Goal: Complete application form: Complete application form

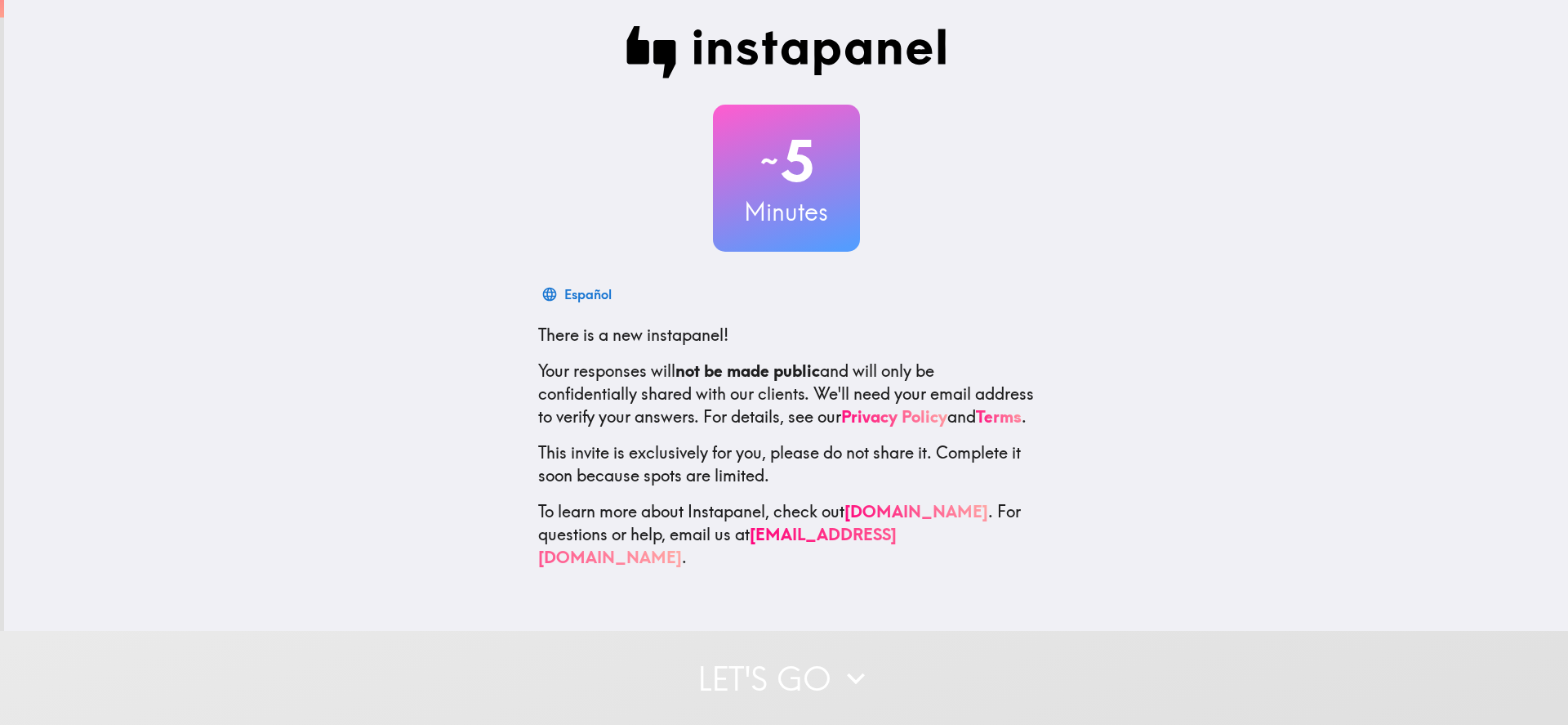
click at [772, 674] on button "Let's go" at bounding box center [784, 678] width 1568 height 94
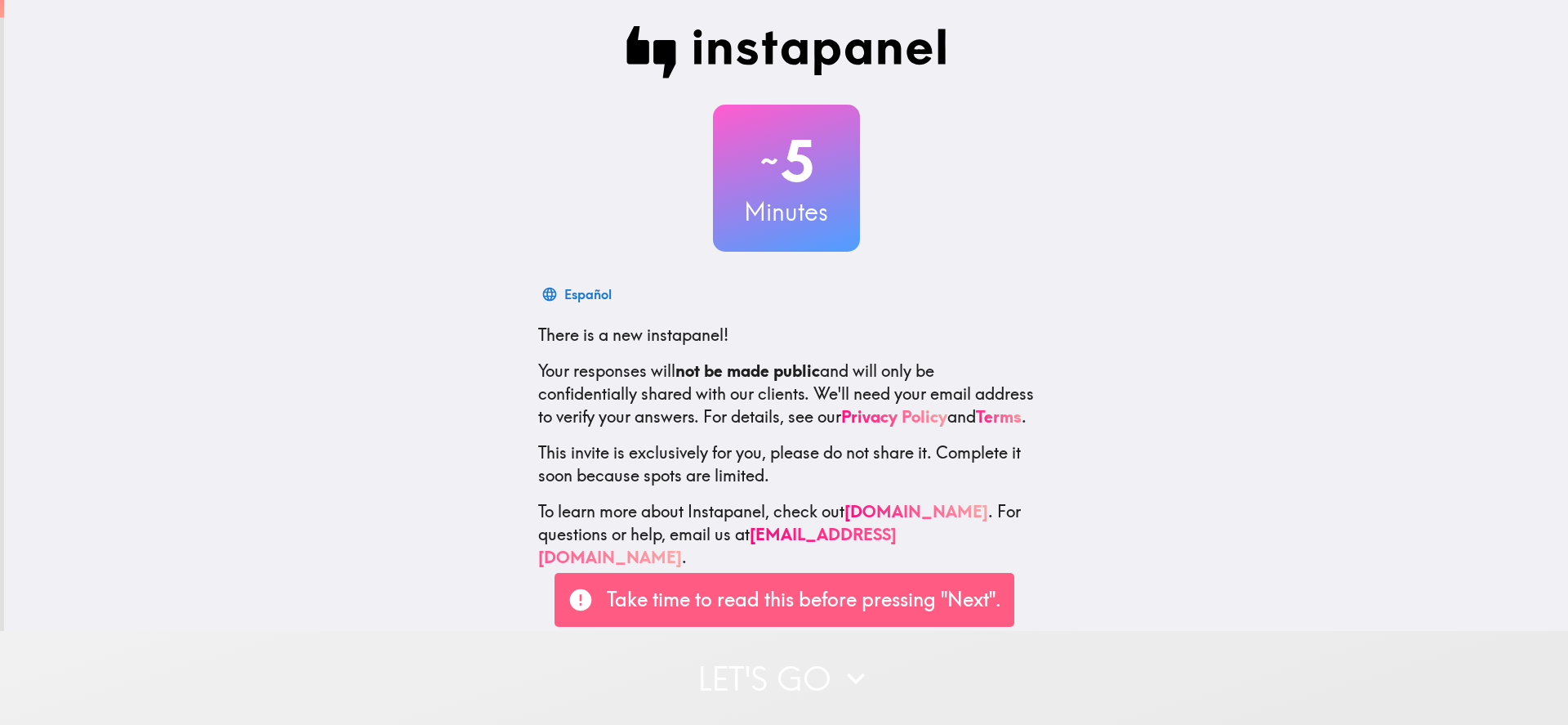
click at [809, 664] on button "Let's go" at bounding box center [784, 678] width 1568 height 94
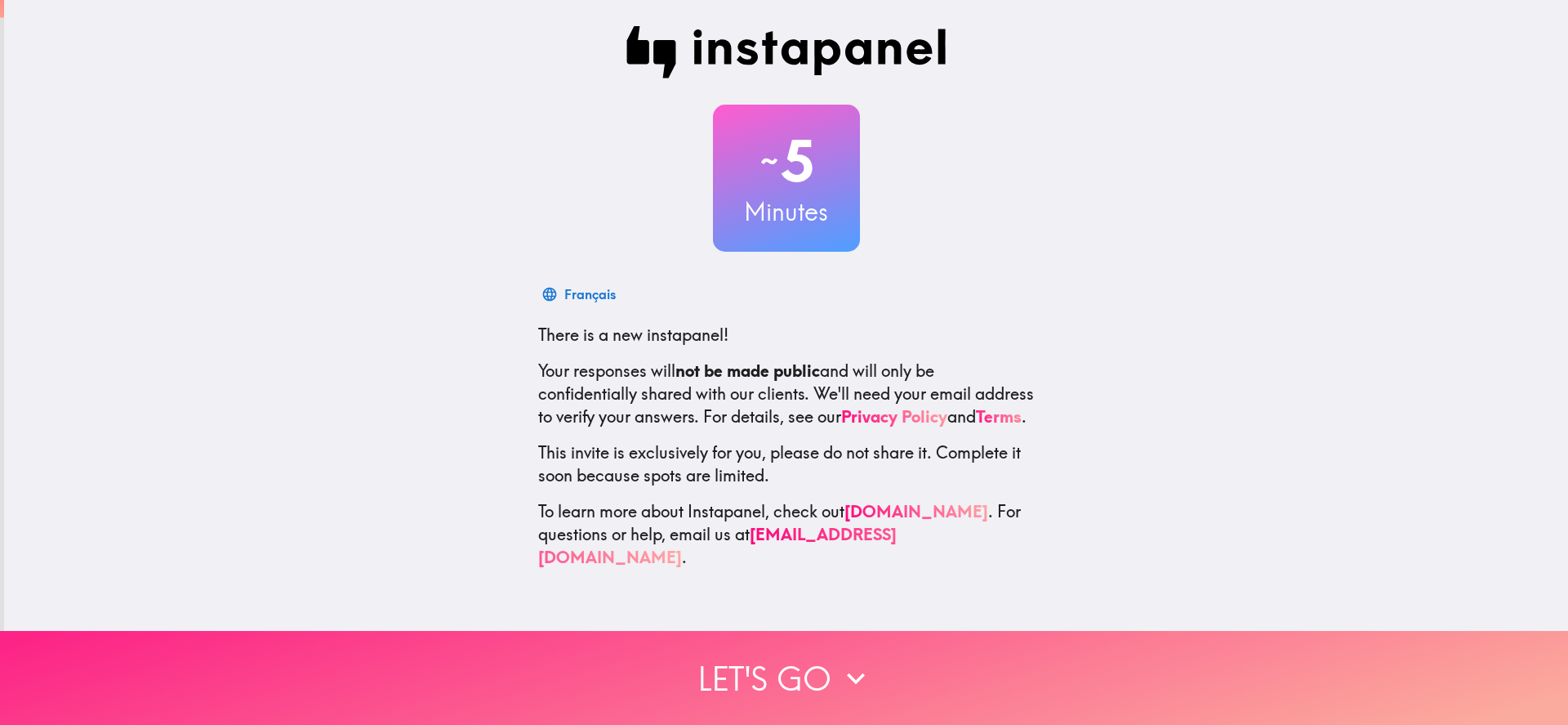
click at [874, 680] on button "Let's go" at bounding box center [784, 678] width 1568 height 94
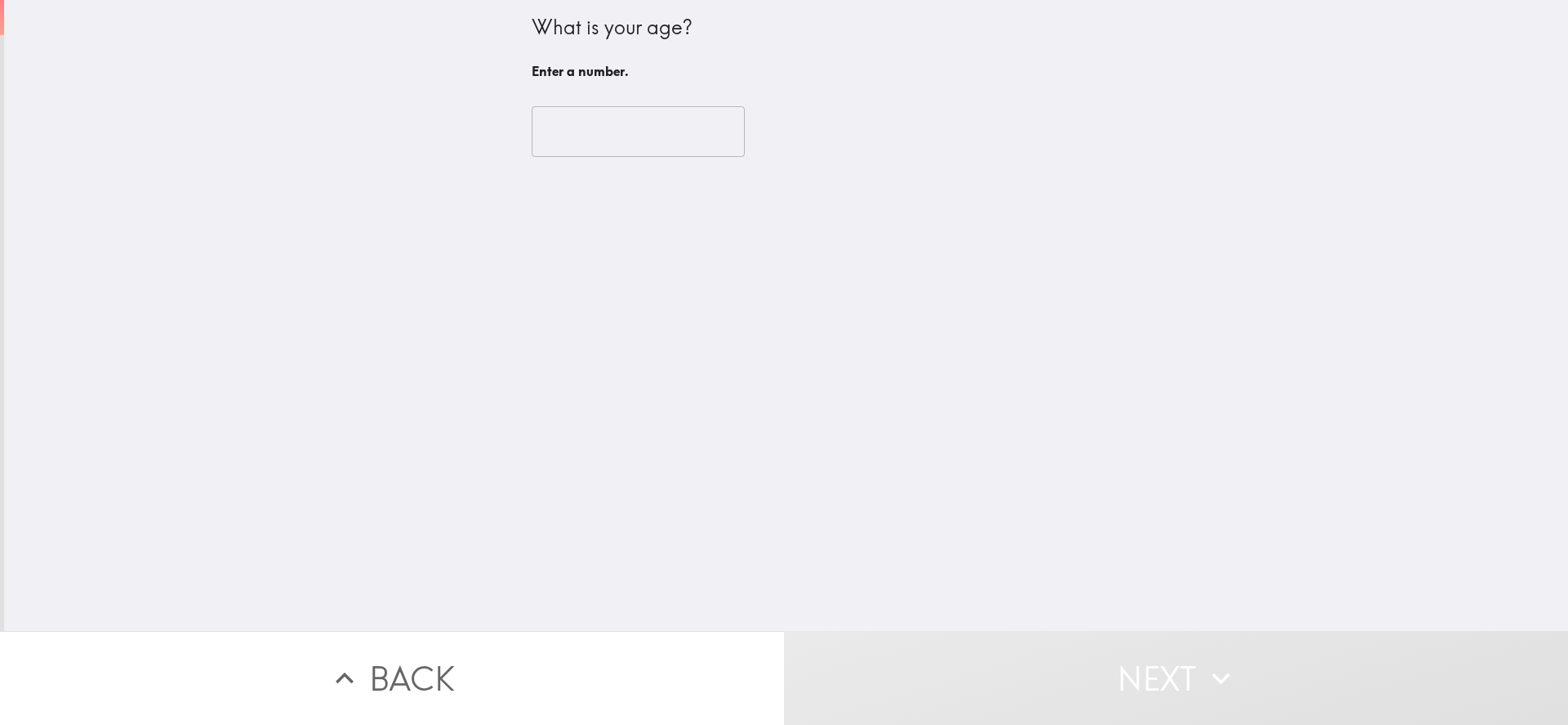
click at [545, 97] on div "​" at bounding box center [786, 132] width 510 height 90
click at [570, 131] on input "number" at bounding box center [639, 132] width 213 height 51
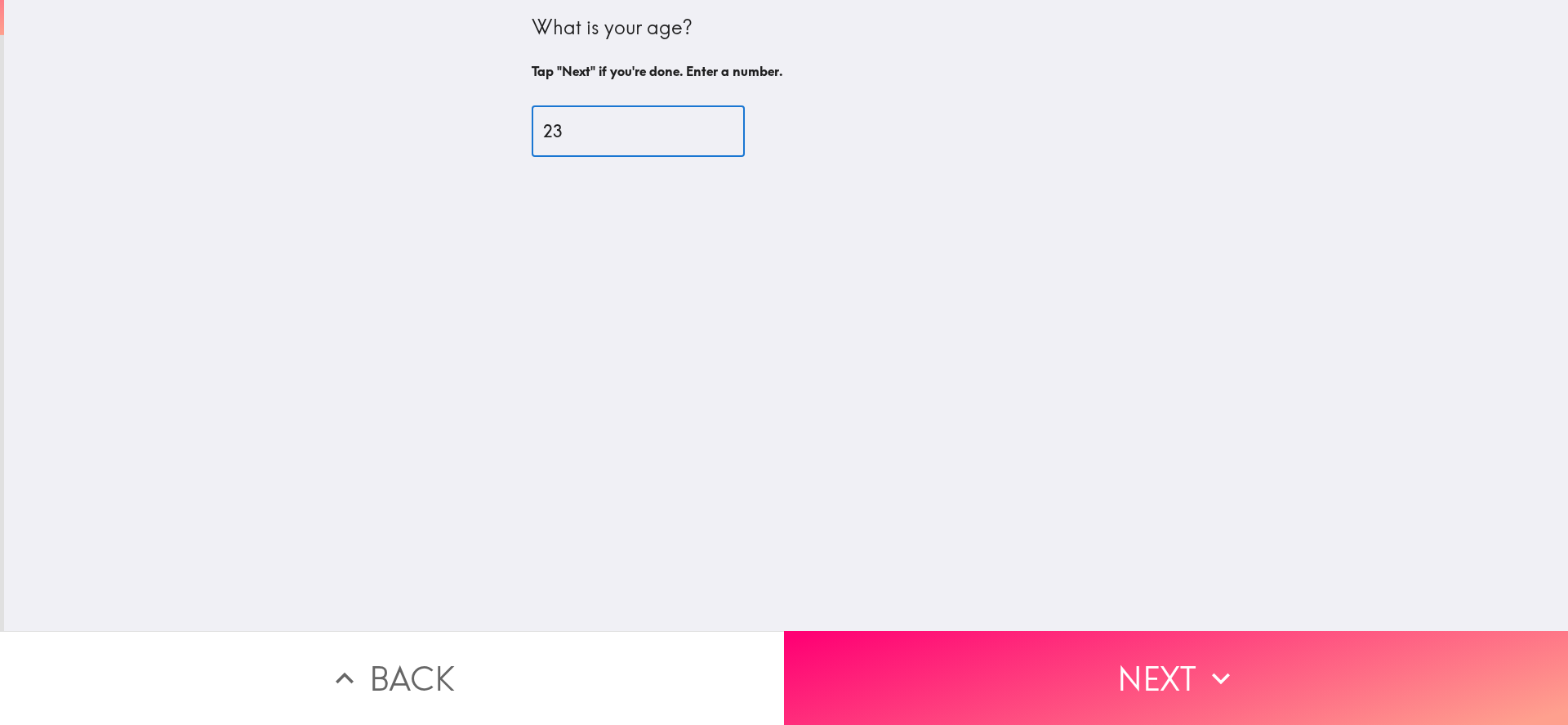
type input "23"
click at [880, 642] on button "Next" at bounding box center [1177, 678] width 784 height 94
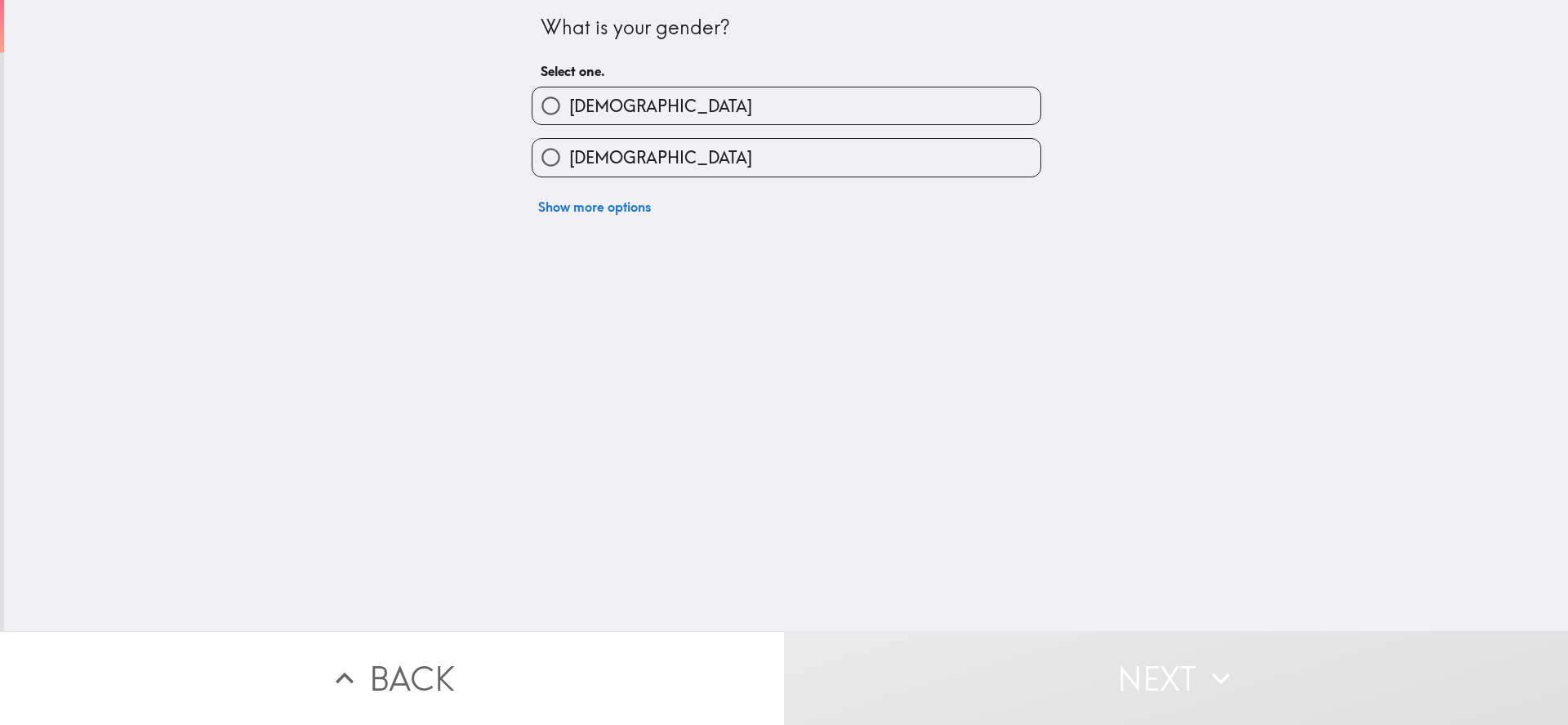
click at [640, 71] on h6 "Select one." at bounding box center [786, 70] width 492 height 18
click at [645, 97] on label "[DEMOGRAPHIC_DATA]" at bounding box center [785, 106] width 508 height 37
click at [569, 97] on input "[DEMOGRAPHIC_DATA]" at bounding box center [551, 106] width 37 height 37
radio input "true"
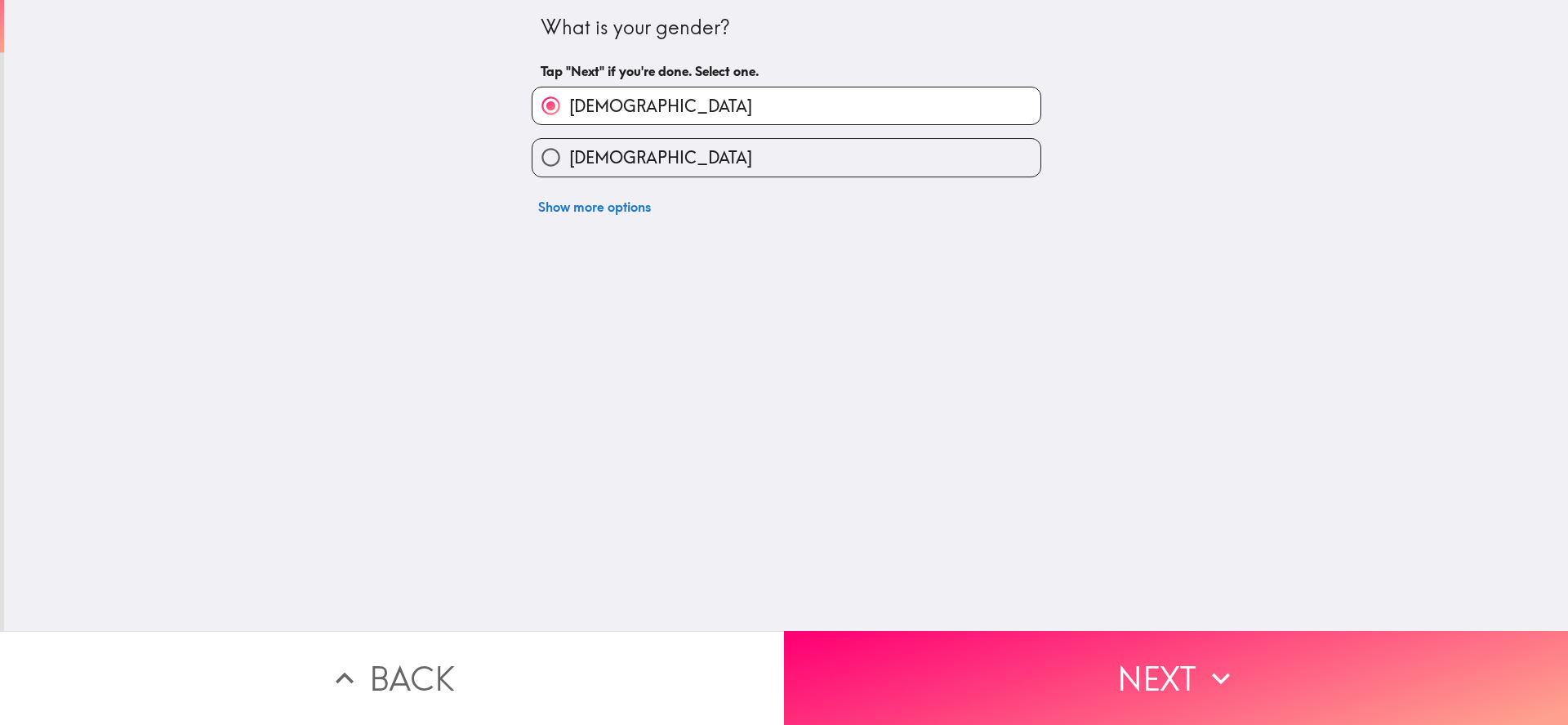
click at [1068, 609] on div "What is your gender? Tap "Next" if you're done. Select one. [DEMOGRAPHIC_DATA] …" at bounding box center [785, 315] width 1564 height 631
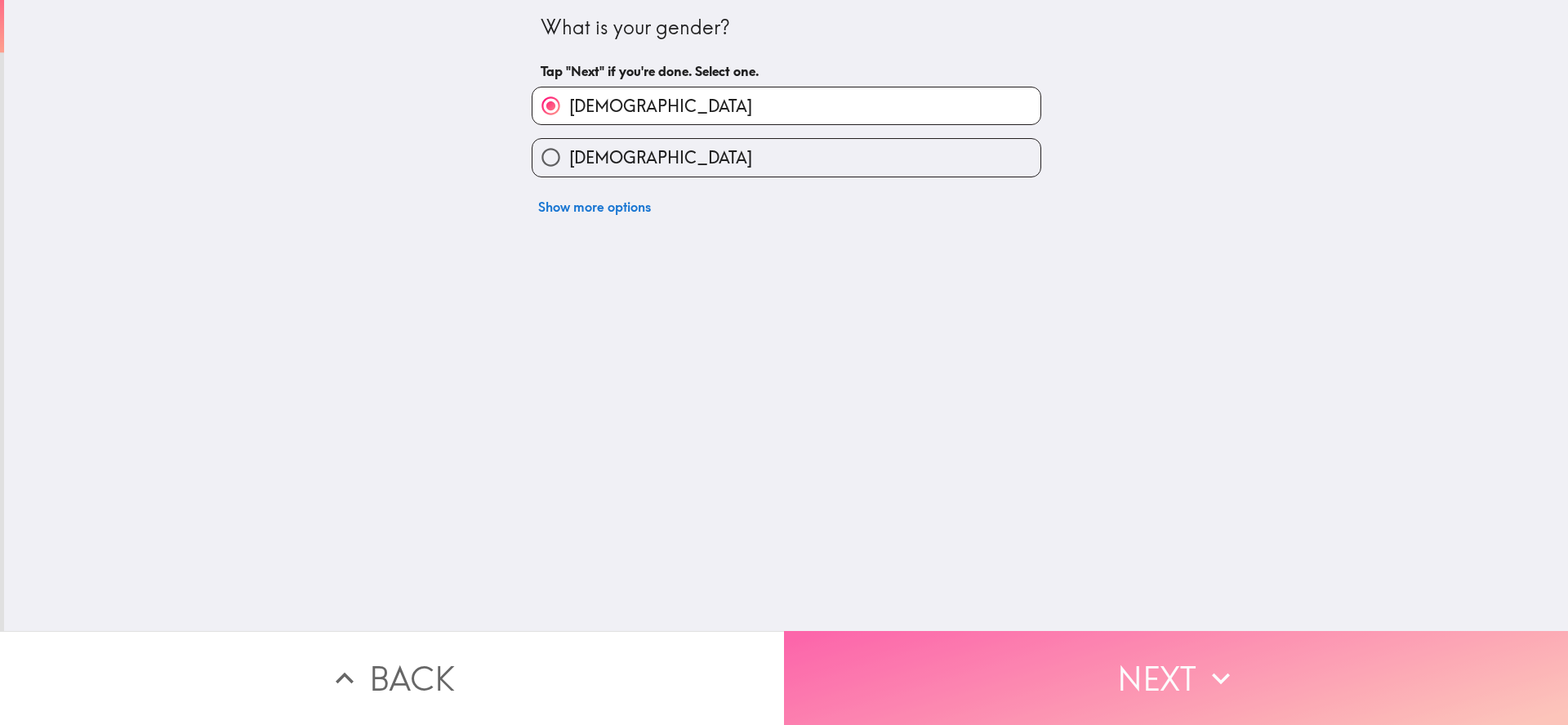
drag, startPoint x: 1074, startPoint y: 659, endPoint x: 1024, endPoint y: 570, distance: 102.1
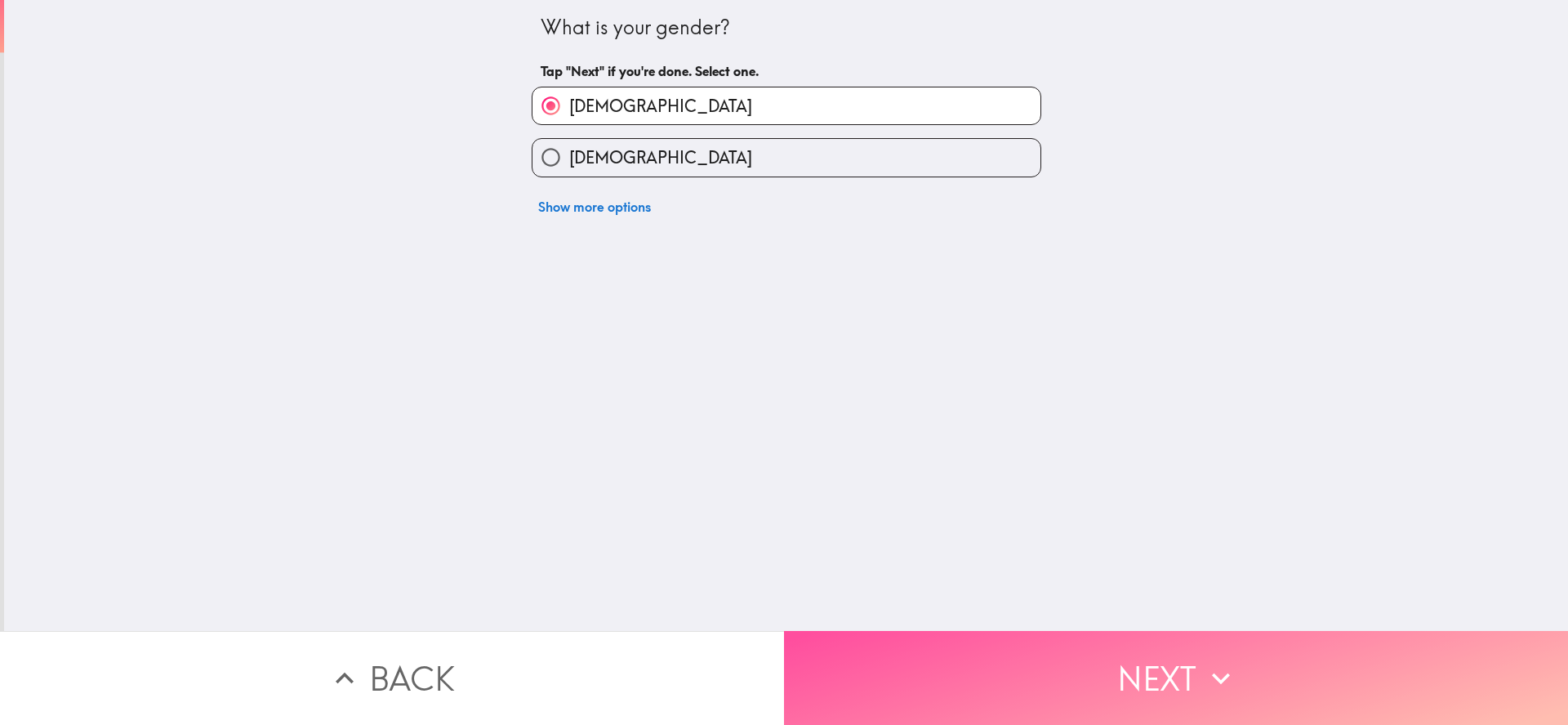
click at [1074, 659] on button "Next" at bounding box center [1177, 678] width 784 height 94
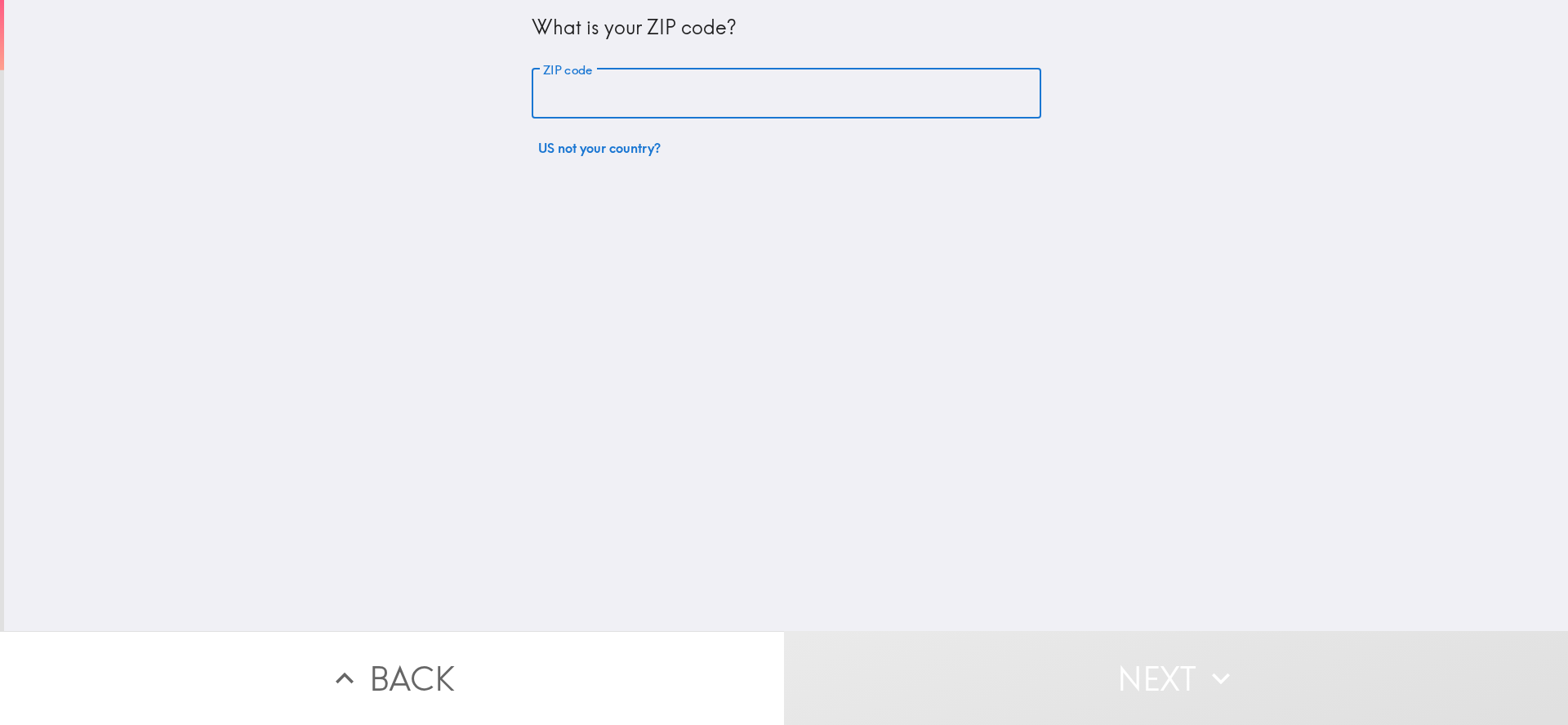
drag, startPoint x: 650, startPoint y: 68, endPoint x: 646, endPoint y: 84, distance: 16.5
click at [650, 68] on input "ZIP code" at bounding box center [786, 94] width 510 height 51
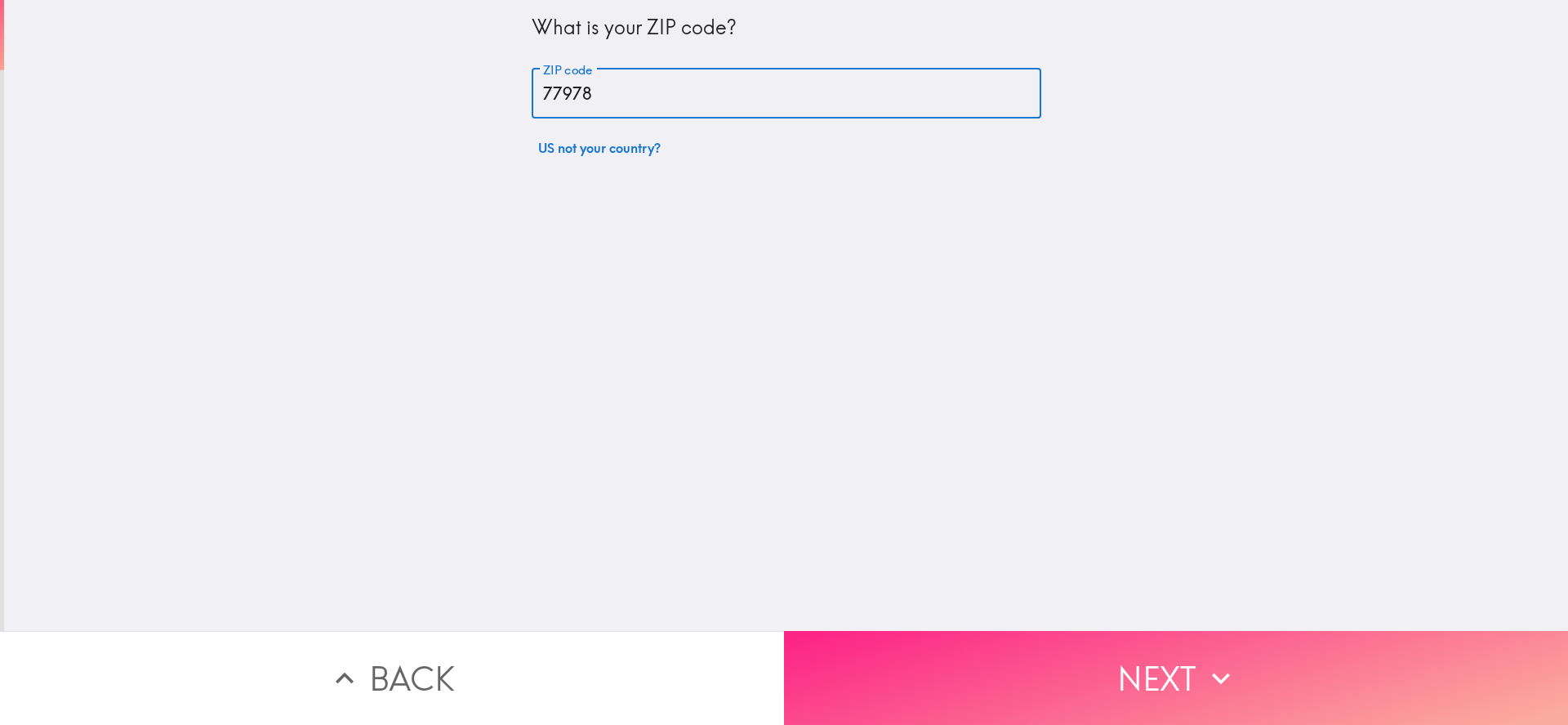
type input "77978"
click at [990, 692] on button "Next" at bounding box center [1177, 678] width 784 height 94
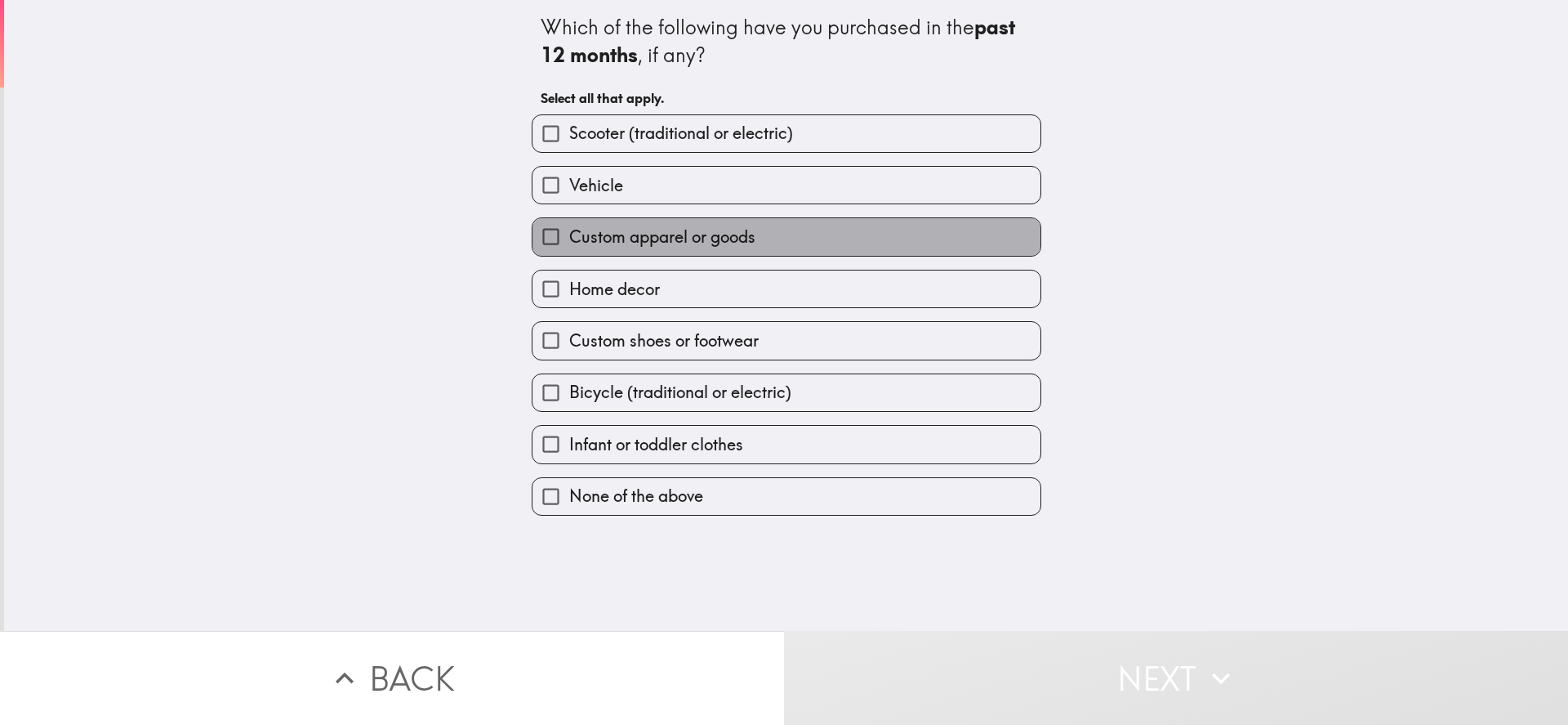
click at [782, 251] on label "Custom apparel or goods" at bounding box center [785, 237] width 508 height 37
click at [569, 251] on input "Custom apparel or goods" at bounding box center [551, 237] width 37 height 37
checkbox input "true"
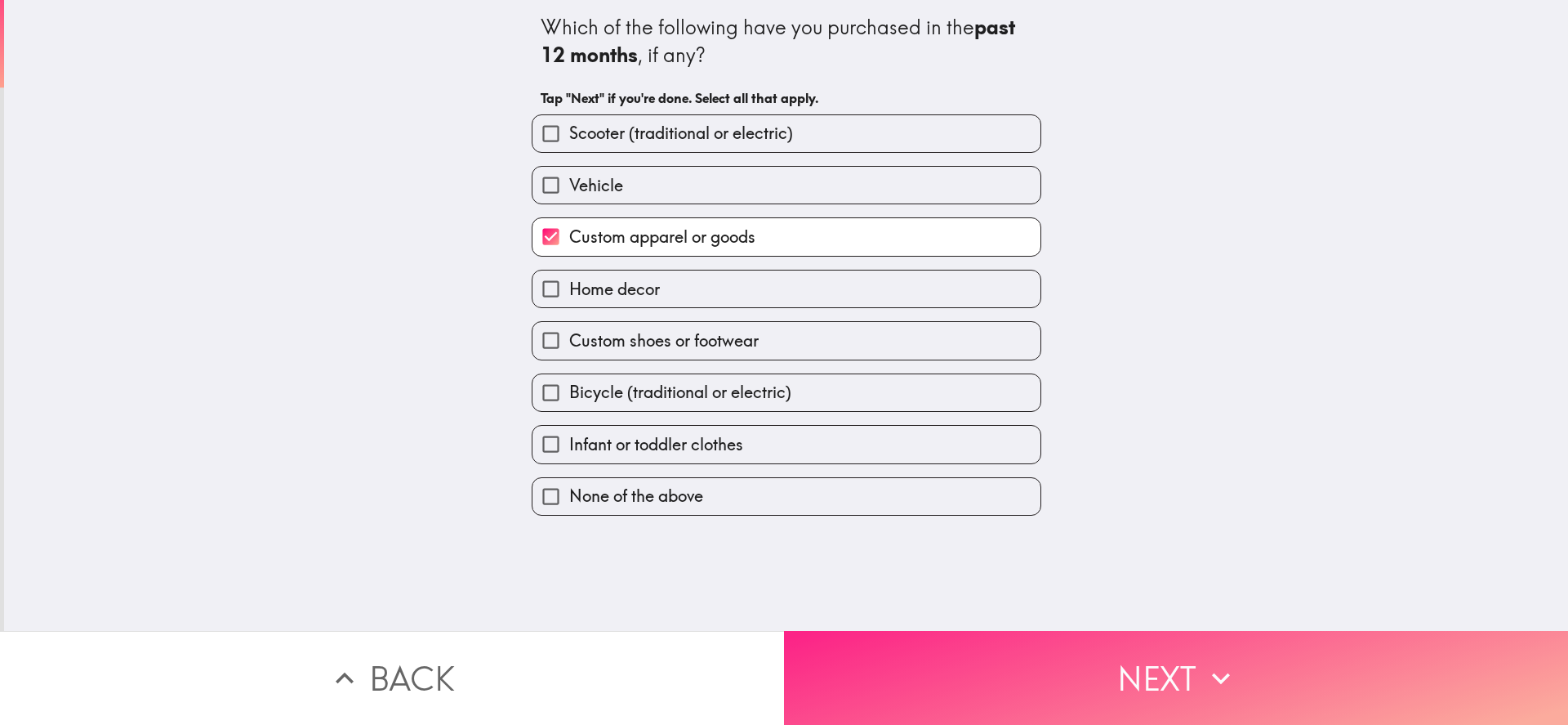
click at [947, 670] on button "Next" at bounding box center [1177, 678] width 784 height 94
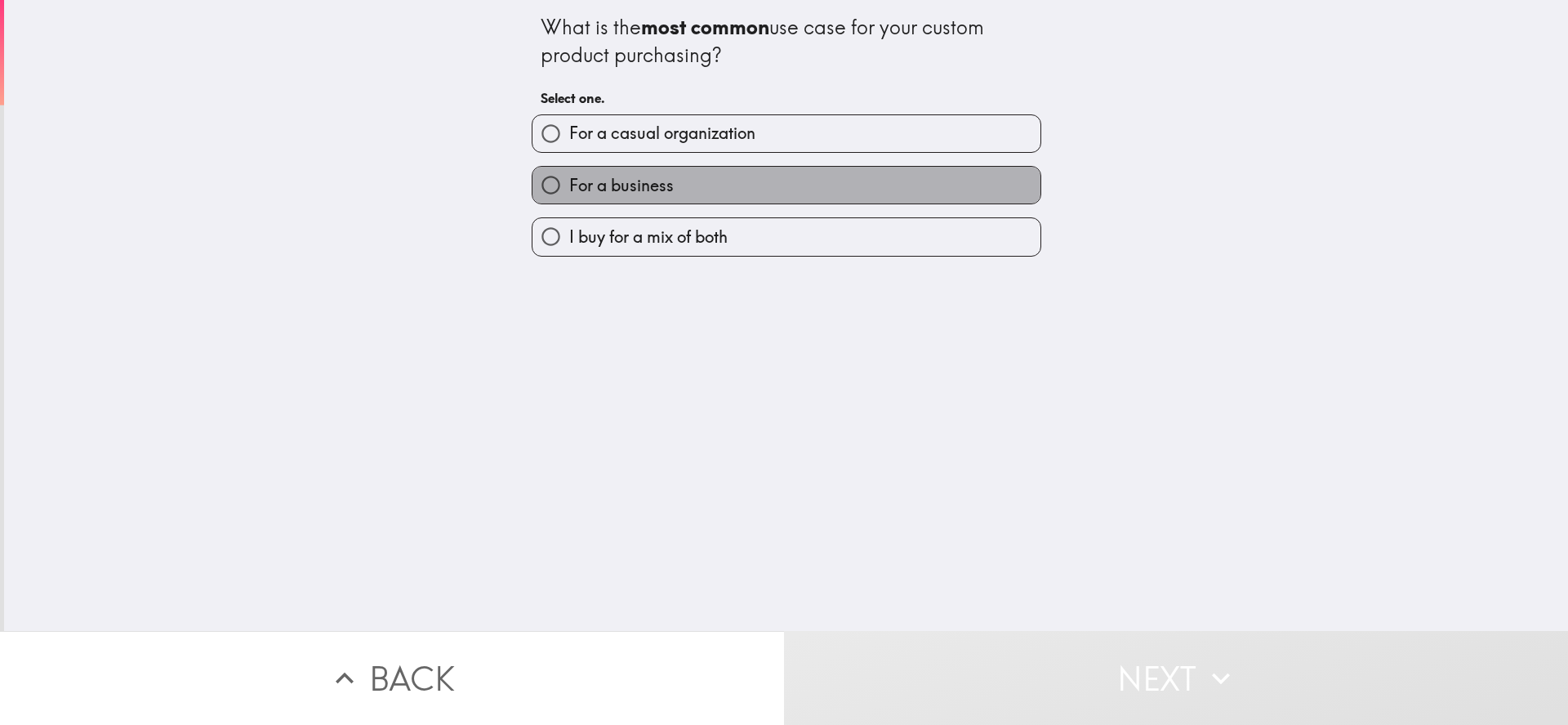
click at [663, 203] on label "For a business" at bounding box center [785, 185] width 508 height 37
click at [569, 203] on input "For a business" at bounding box center [551, 185] width 37 height 37
radio input "true"
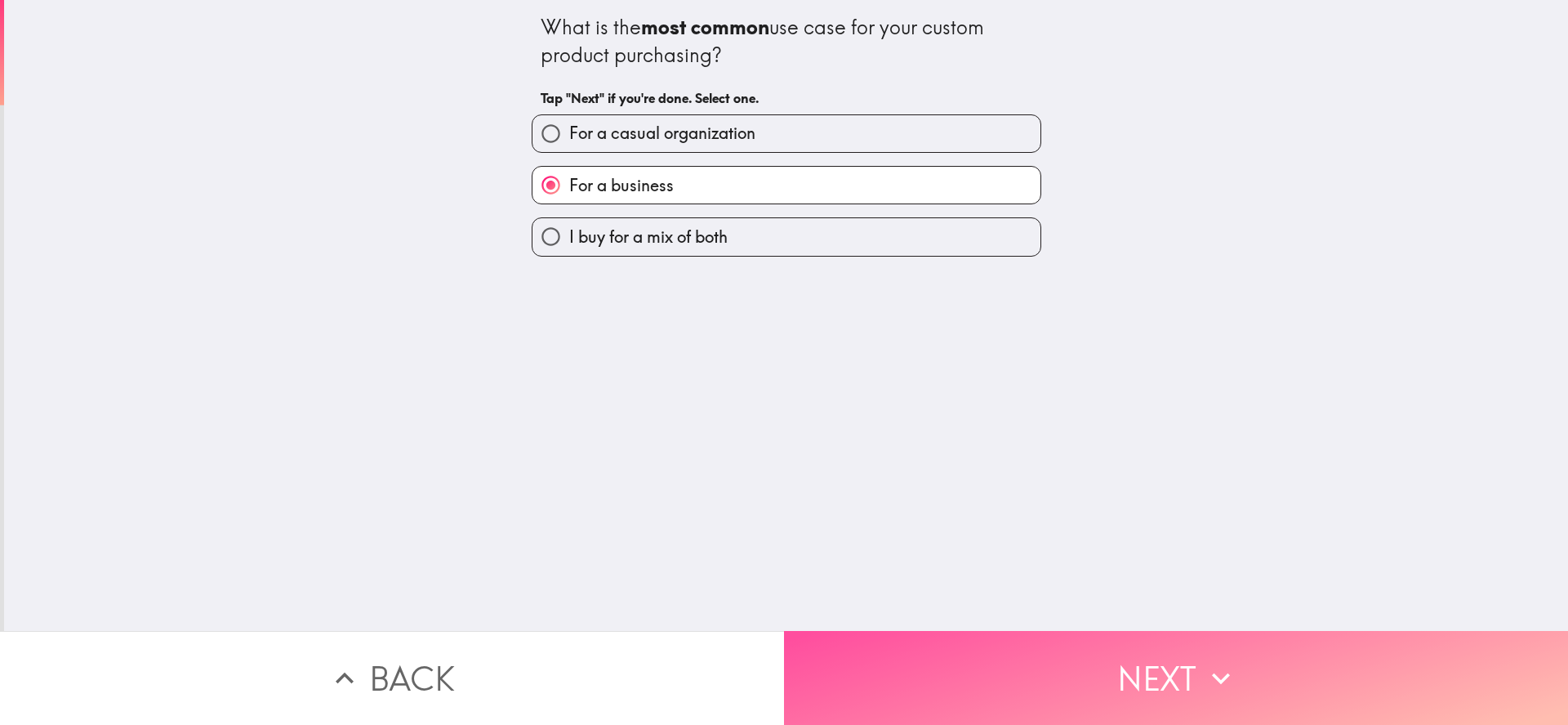
click at [935, 660] on button "Next" at bounding box center [1177, 678] width 784 height 94
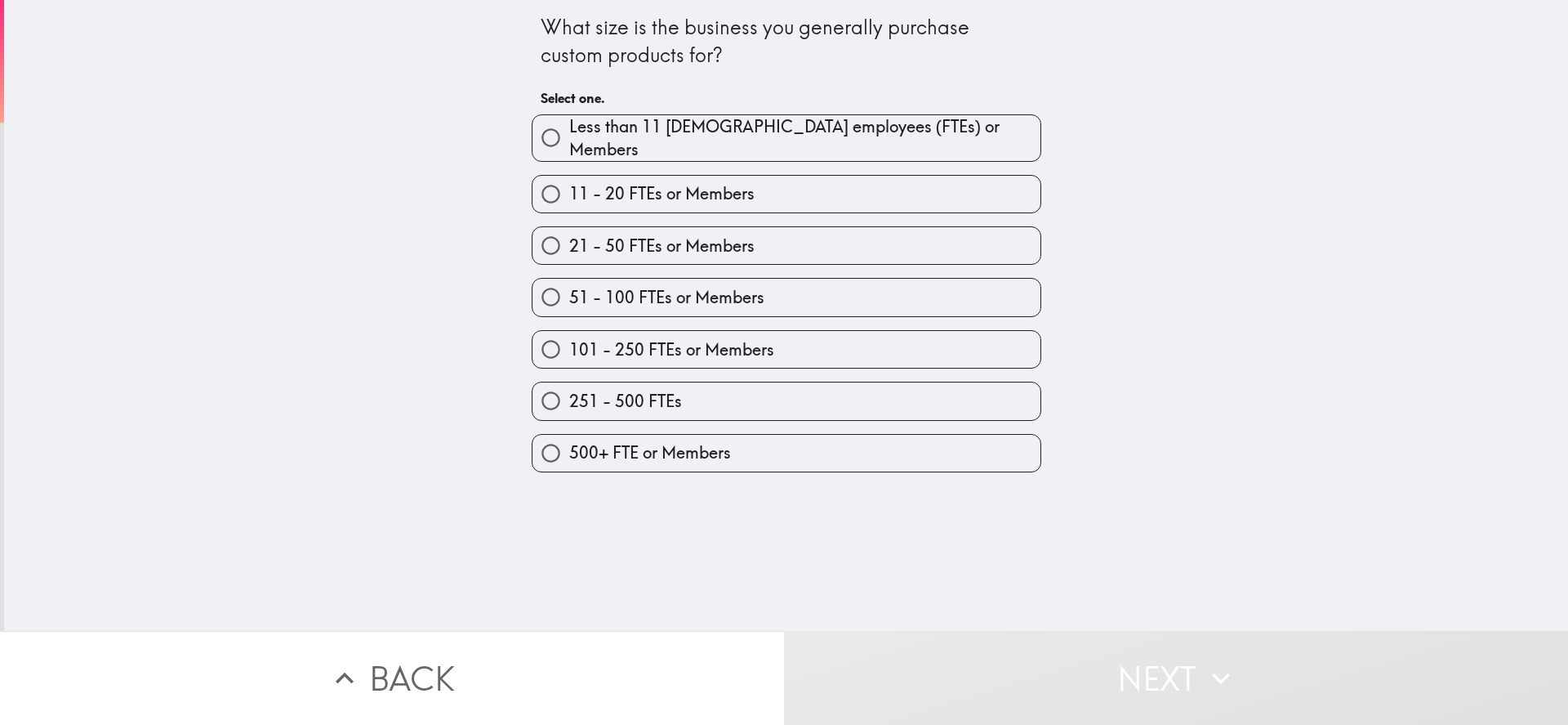
click at [683, 151] on label "Less than 11 [DEMOGRAPHIC_DATA] employees (FTEs) or Members" at bounding box center [785, 138] width 508 height 46
click at [569, 151] on input "Less than 11 [DEMOGRAPHIC_DATA] employees (FTEs) or Members" at bounding box center [551, 138] width 37 height 37
radio input "true"
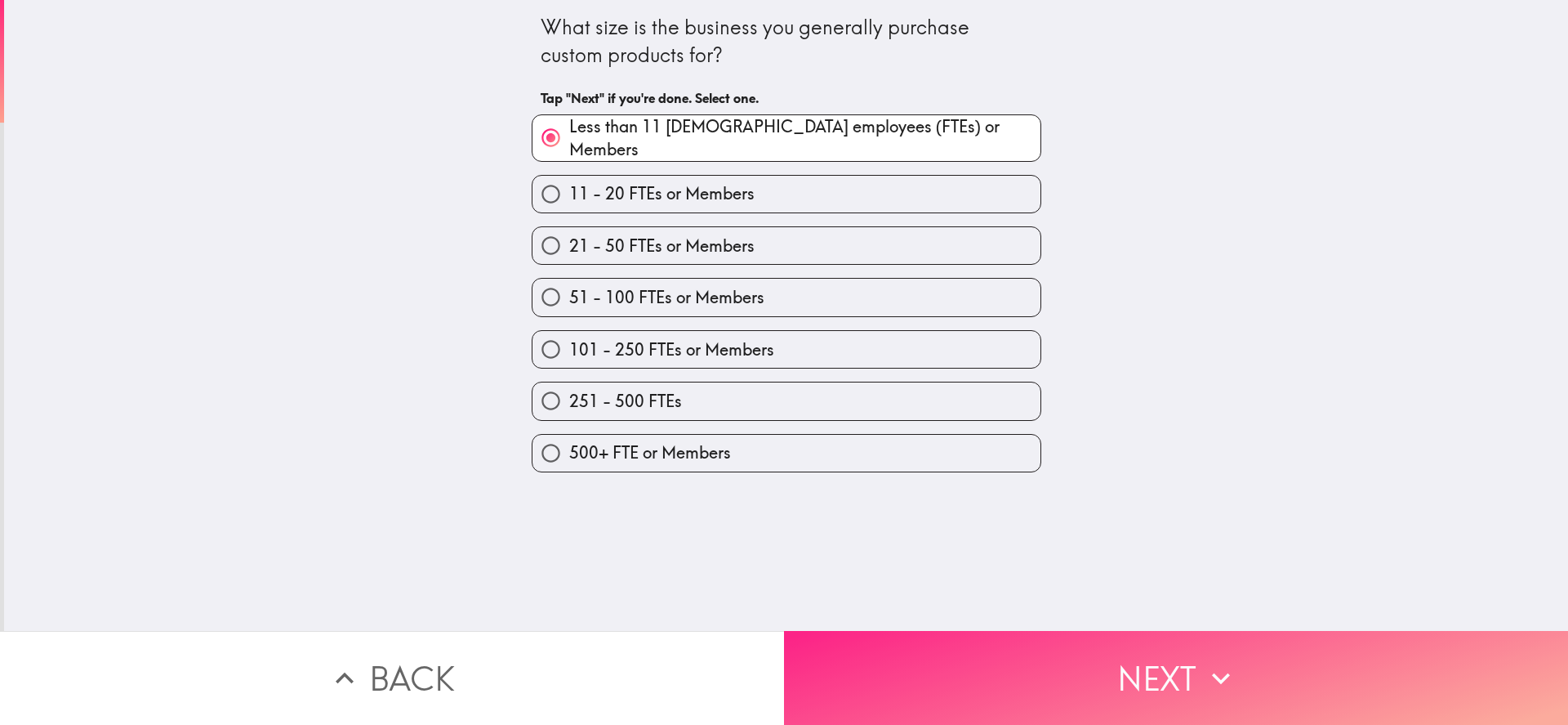
click at [906, 656] on button "Next" at bounding box center [1177, 678] width 784 height 94
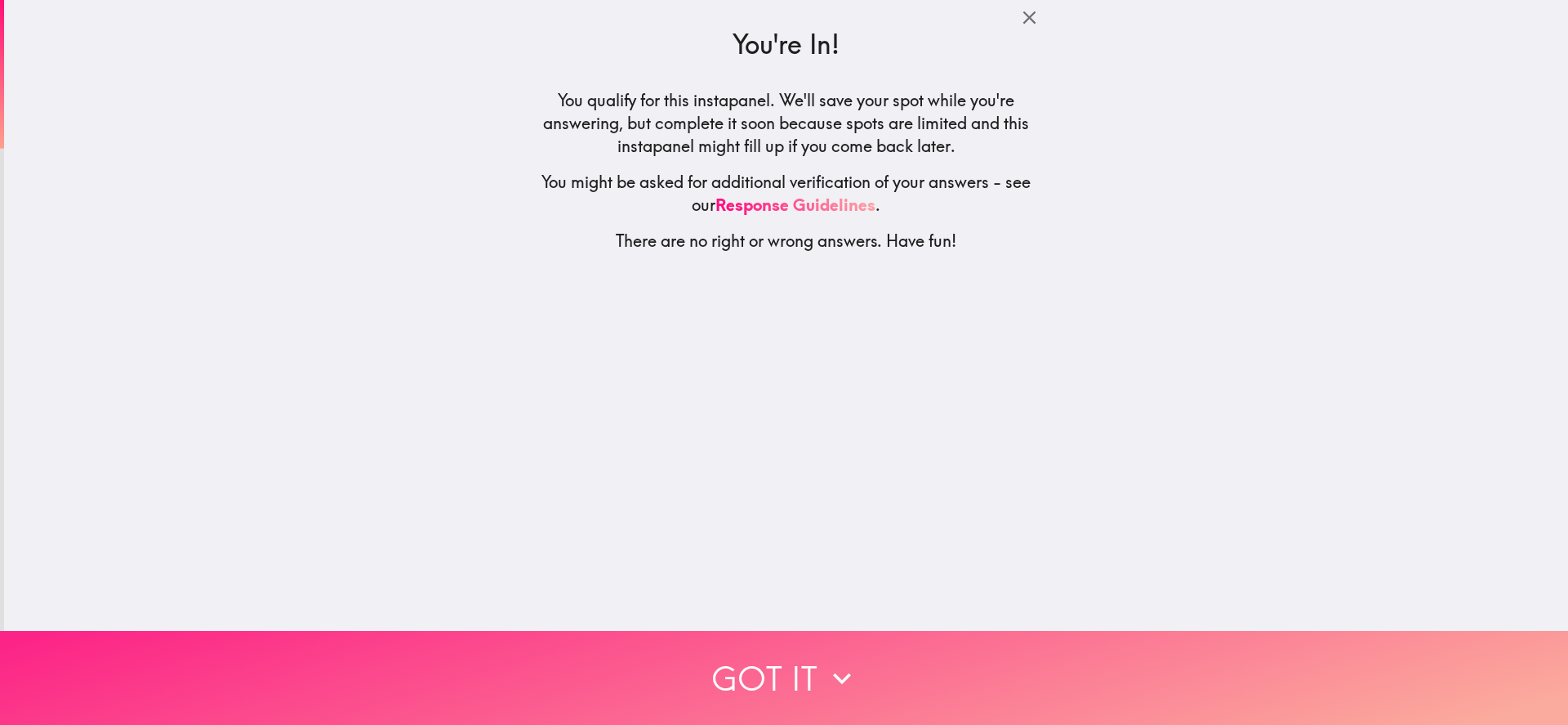
click at [754, 684] on button "Got it" at bounding box center [784, 678] width 1568 height 94
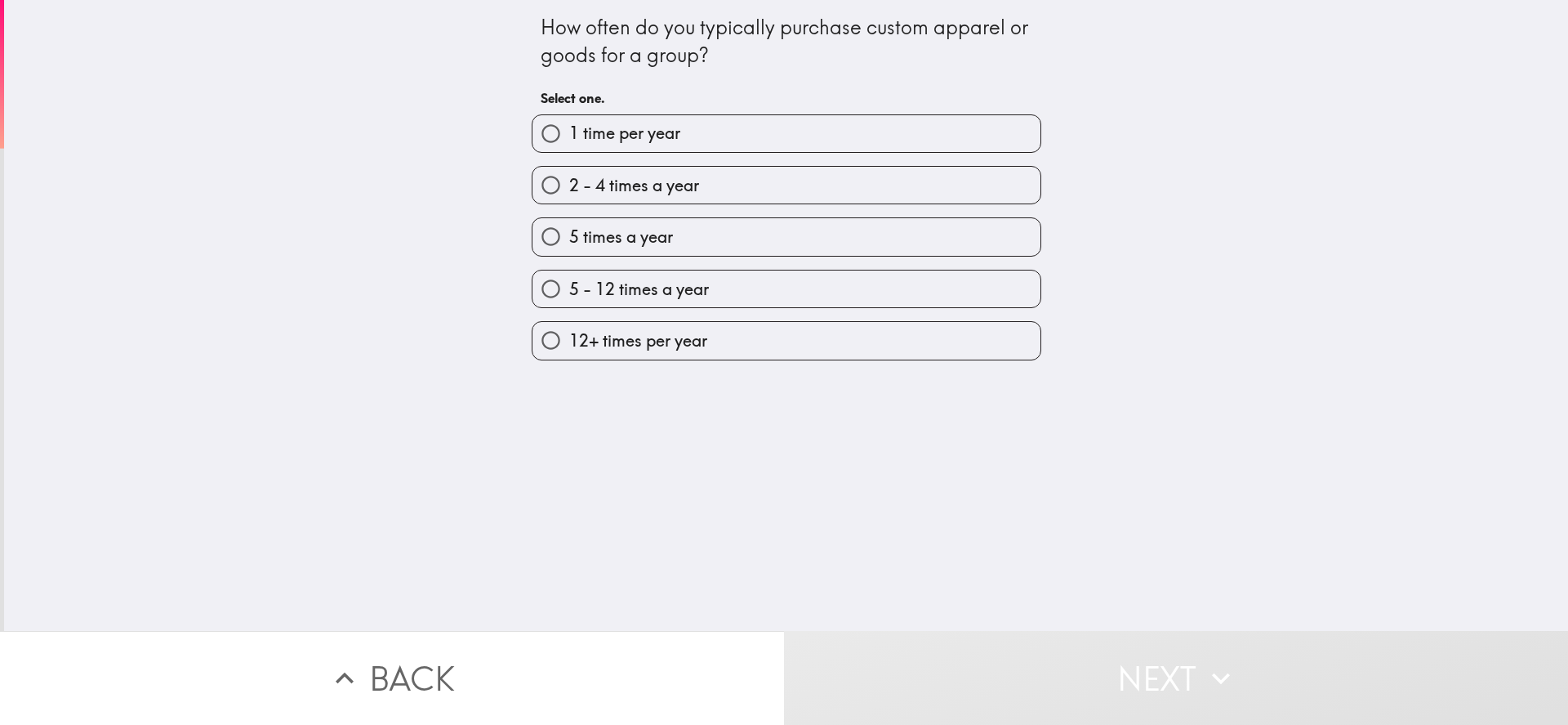
click at [643, 163] on div "2 - 4 times a year" at bounding box center [780, 178] width 522 height 52
drag, startPoint x: 652, startPoint y: 230, endPoint x: 662, endPoint y: 249, distance: 21.5
click at [652, 230] on span "5 times a year" at bounding box center [621, 236] width 104 height 23
click at [569, 230] on input "5 times a year" at bounding box center [551, 237] width 37 height 37
radio input "true"
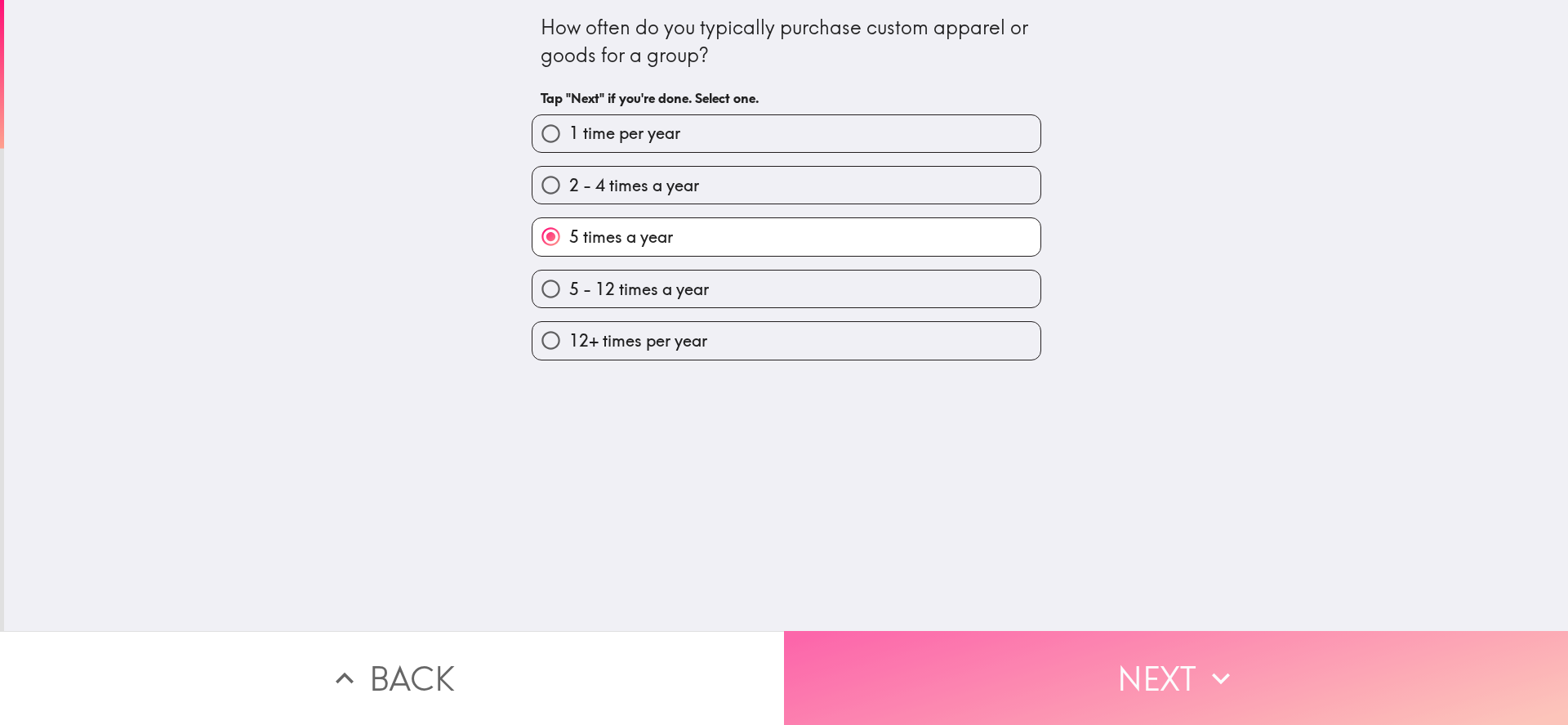
drag, startPoint x: 931, startPoint y: 658, endPoint x: 860, endPoint y: 562, distance: 119.4
click at [931, 658] on button "Next" at bounding box center [1177, 678] width 784 height 94
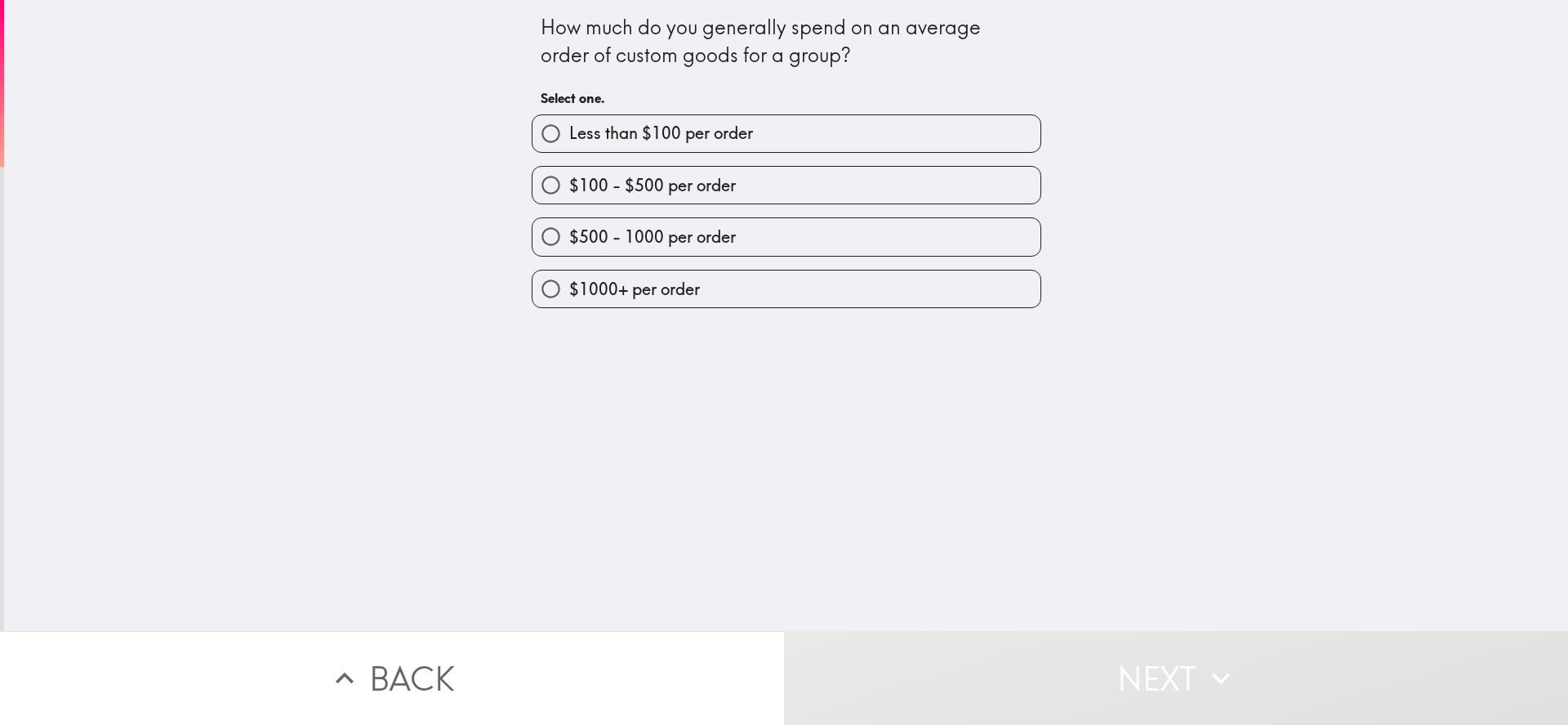
click at [660, 210] on div "$500 - 1000 per order" at bounding box center [780, 230] width 522 height 52
click at [669, 260] on div "$1000+ per order" at bounding box center [780, 282] width 522 height 52
click at [748, 270] on div "$1000+ per order" at bounding box center [786, 289] width 510 height 38
click at [770, 336] on div "How much do you generally spend on an average order of custom goods for a group…" at bounding box center [785, 315] width 1564 height 631
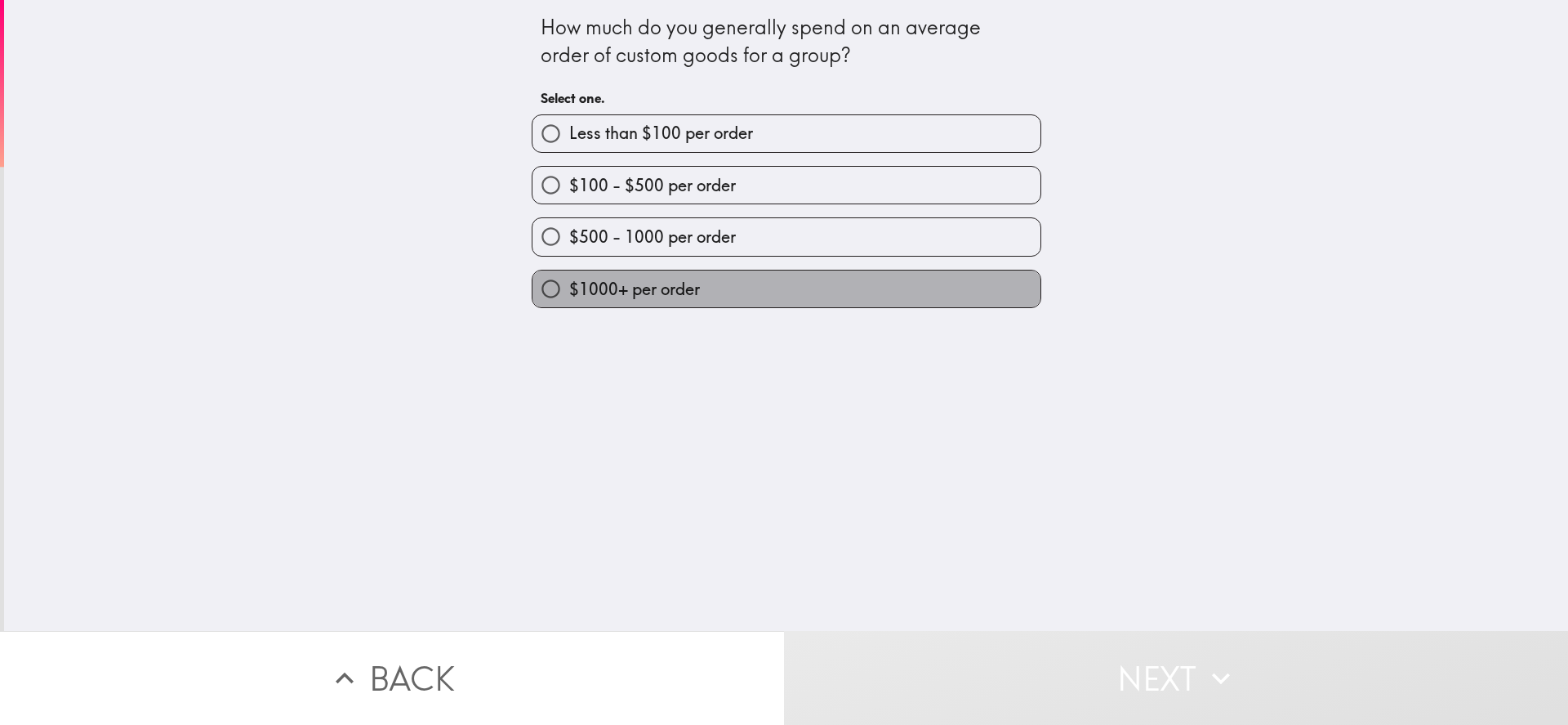
click at [771, 303] on label "$1000+ per order" at bounding box center [785, 289] width 508 height 37
click at [569, 303] on input "$1000+ per order" at bounding box center [551, 289] width 37 height 37
radio input "true"
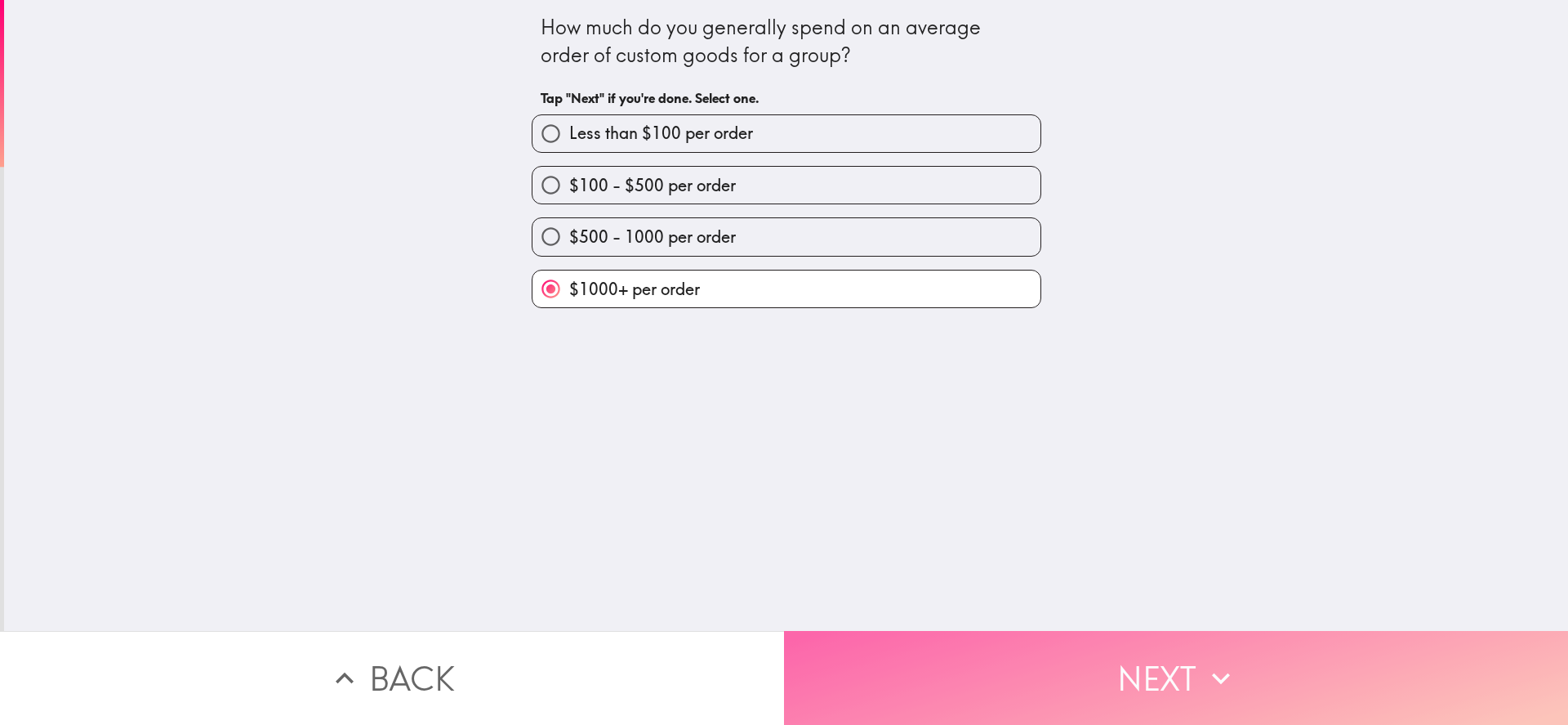
click at [886, 631] on button "Next" at bounding box center [1177, 678] width 784 height 94
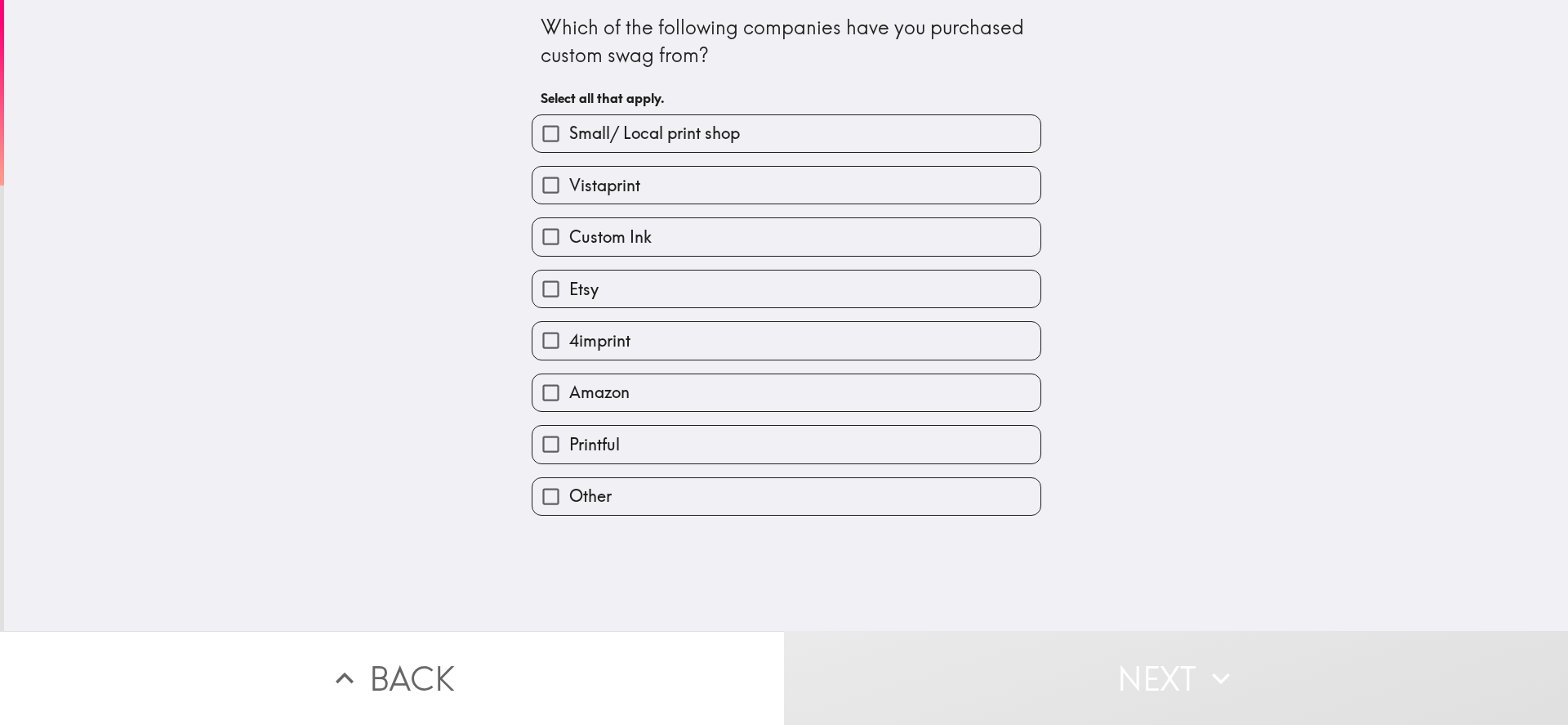
drag, startPoint x: 600, startPoint y: 235, endPoint x: 643, endPoint y: 294, distance: 73.0
click at [600, 235] on span "Custom Ink" at bounding box center [610, 236] width 82 height 23
click at [569, 235] on input "Custom Ink" at bounding box center [551, 237] width 37 height 37
checkbox input "true"
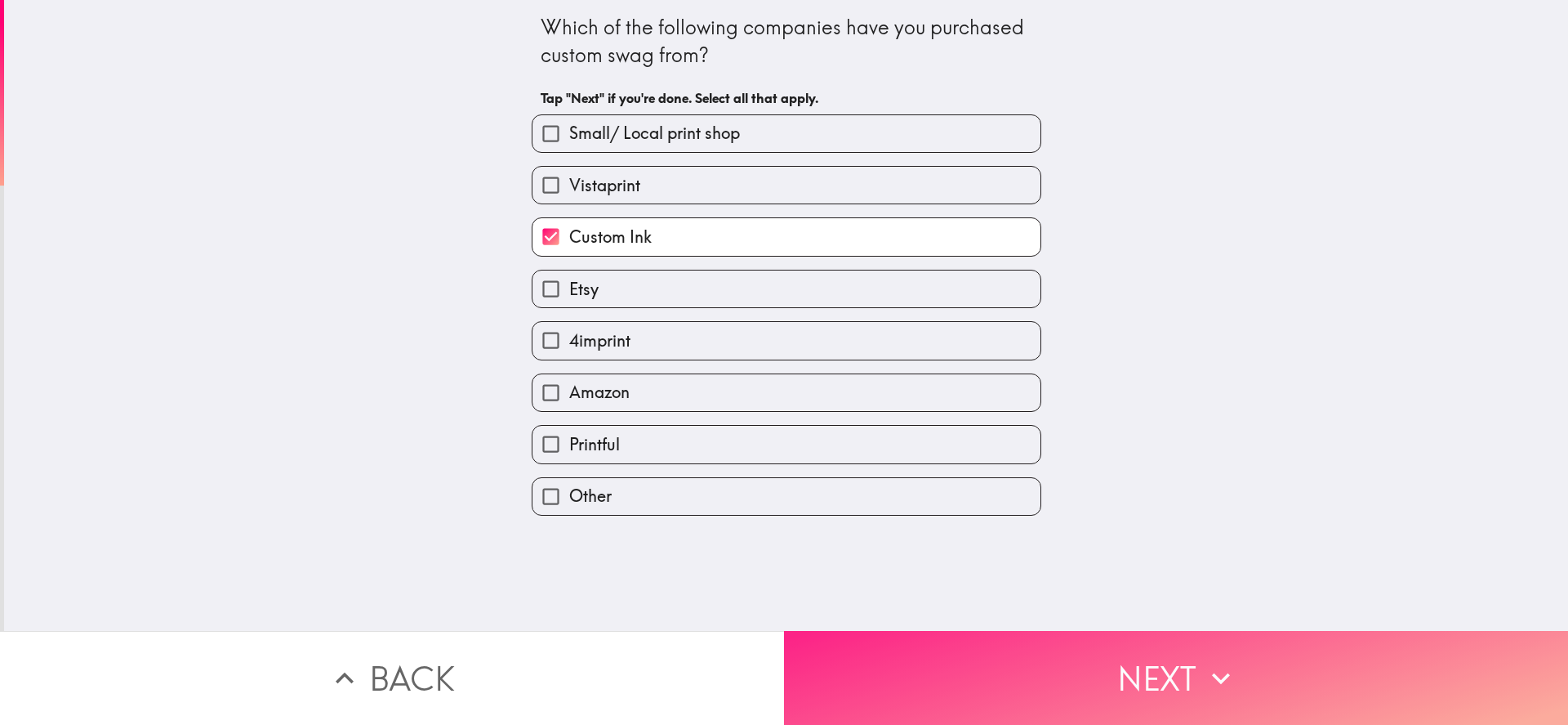
click at [901, 658] on button "Next" at bounding box center [1177, 678] width 784 height 94
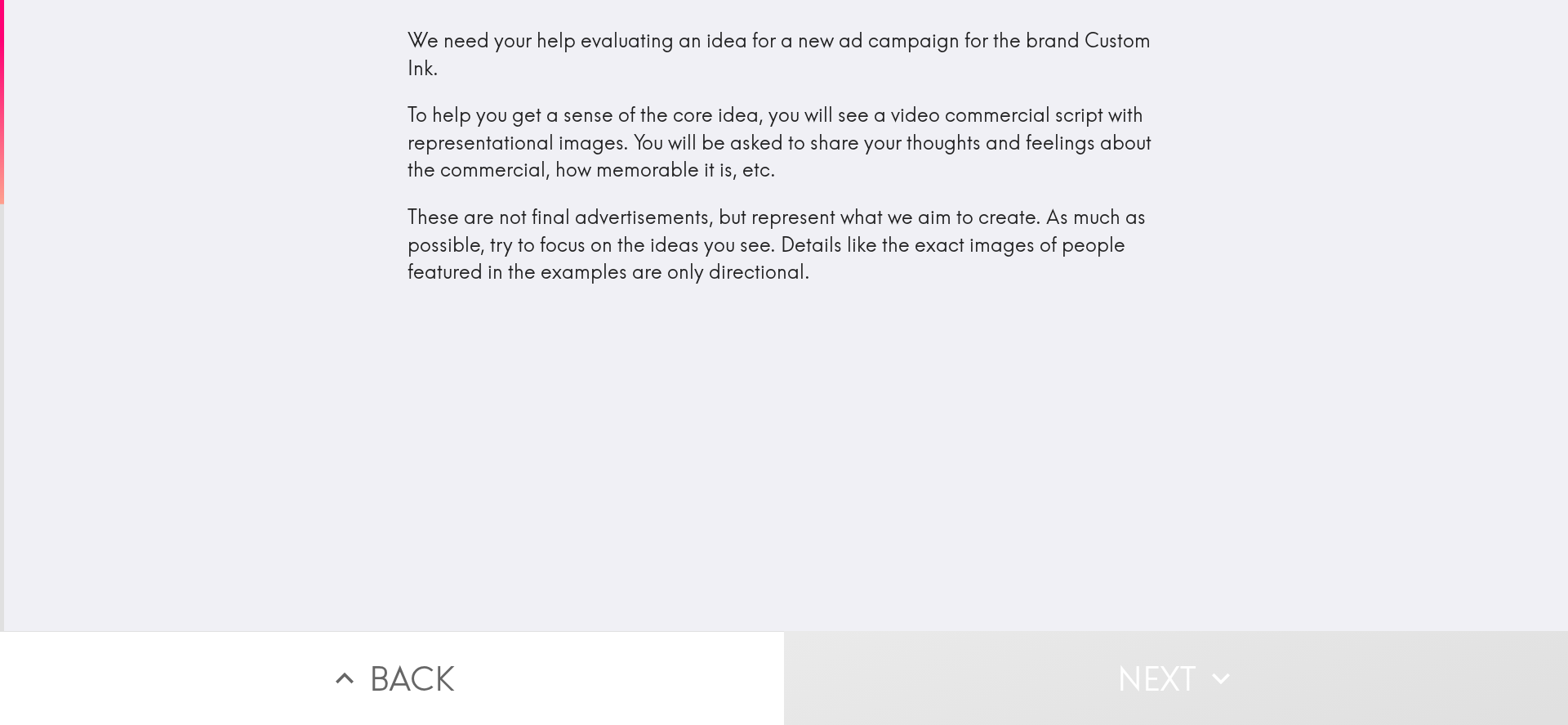
click at [672, 263] on p "These are not final advertisements, but represent what we aim to create. As muc…" at bounding box center [786, 245] width 758 height 82
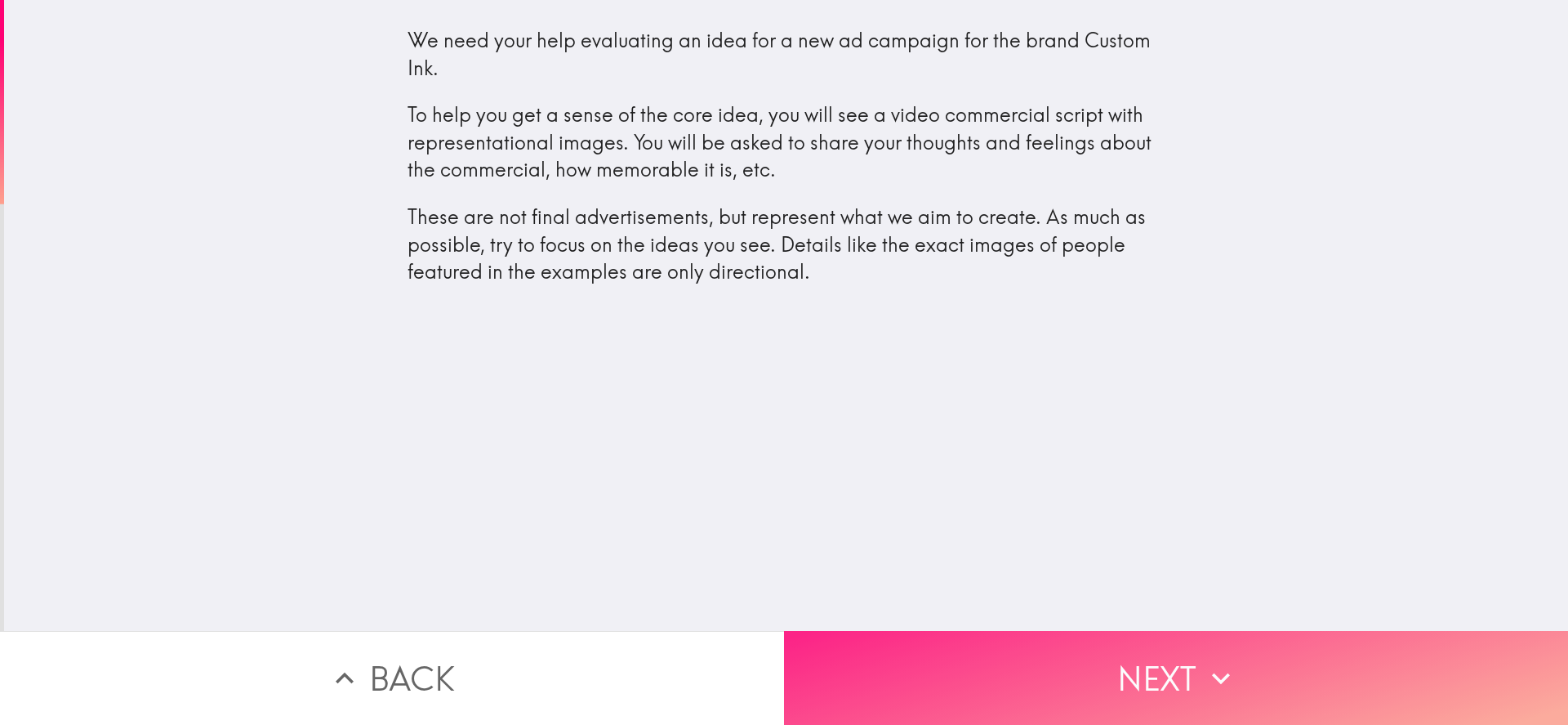
click at [1075, 665] on button "Next" at bounding box center [1177, 678] width 784 height 94
